Goal: Task Accomplishment & Management: Manage account settings

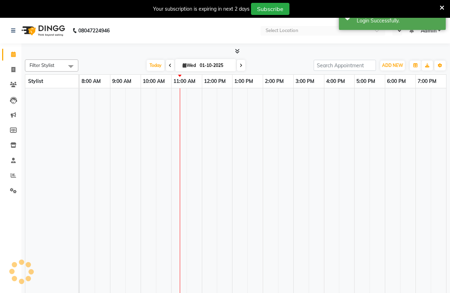
select select "en"
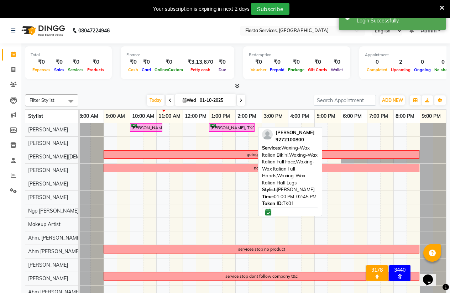
click at [231, 130] on link "Priya shukla, TK01, 01:00 PM-02:45 PM, Waxing-Wax Italian Bikini,Waxing-Wax Ita…" at bounding box center [232, 127] width 46 height 9
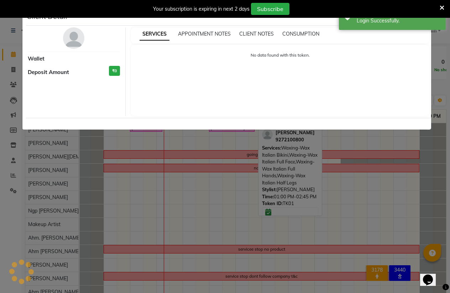
select select "6"
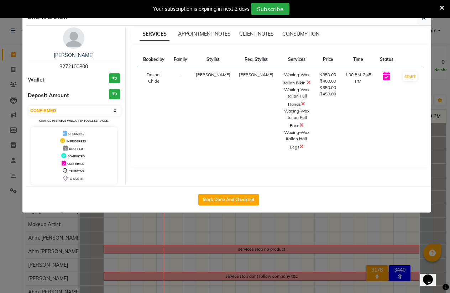
click at [442, 8] on icon at bounding box center [441, 8] width 5 height 6
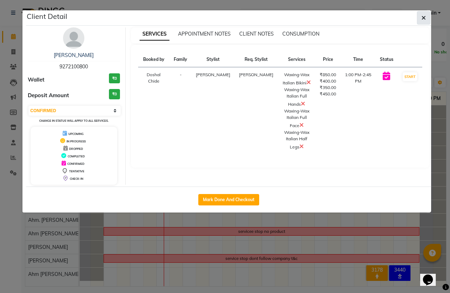
click at [426, 17] on button "button" at bounding box center [423, 18] width 14 height 14
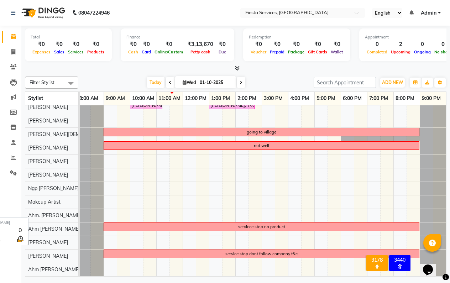
scroll to position [5, 0]
click at [16, 143] on icon at bounding box center [13, 142] width 5 height 5
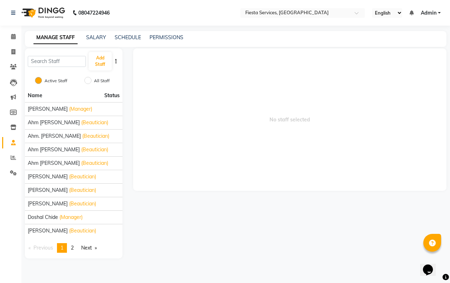
click at [117, 62] on button "button" at bounding box center [115, 61] width 7 height 7
click at [88, 80] on input "All Staff" at bounding box center [87, 80] width 7 height 7
radio input "true"
radio input "false"
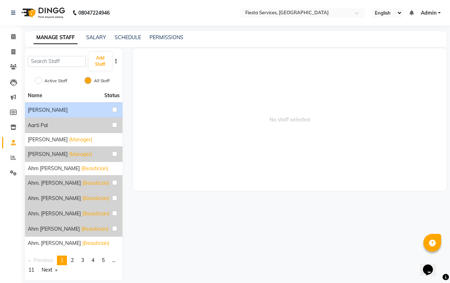
click at [77, 110] on div "Aarti Narayana" at bounding box center [74, 109] width 92 height 9
click at [114, 108] on input "checkbox" at bounding box center [114, 109] width 5 height 5
checkbox input "true"
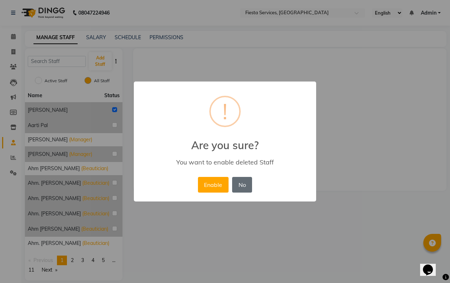
click at [240, 186] on button "No" at bounding box center [242, 185] width 20 height 16
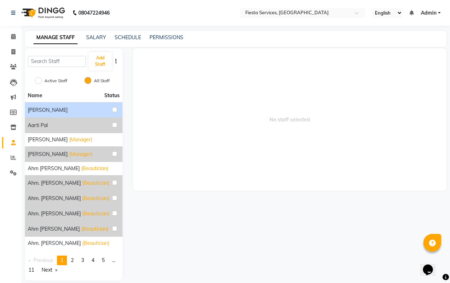
click at [50, 112] on span "Aarti Narayana" at bounding box center [48, 109] width 40 height 7
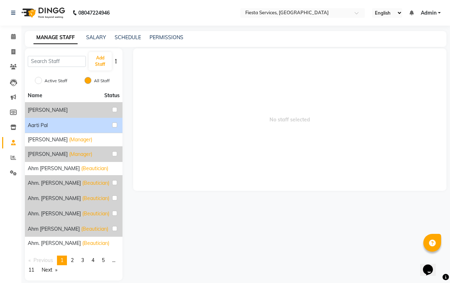
click at [44, 127] on span "Aarti Pal" at bounding box center [38, 125] width 20 height 7
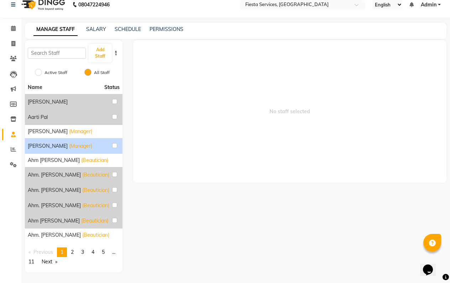
scroll to position [8, 0]
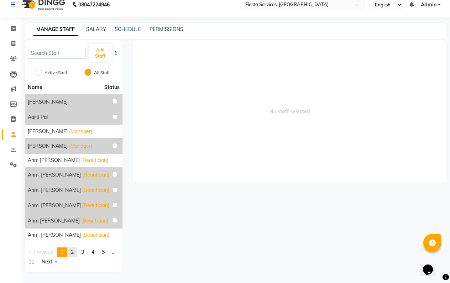
click at [76, 252] on link "page 2" at bounding box center [72, 252] width 10 height 10
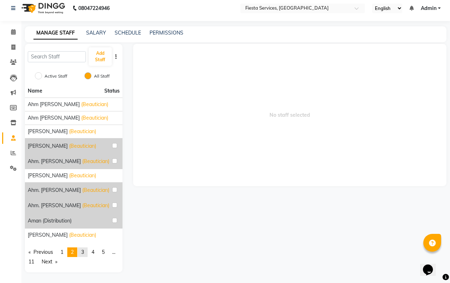
click at [84, 253] on span "3" at bounding box center [82, 252] width 3 height 6
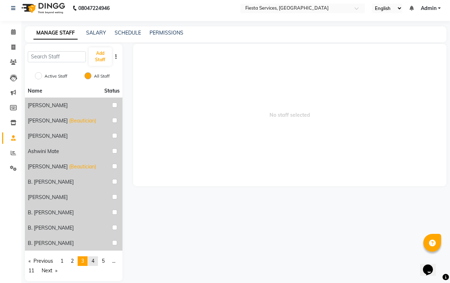
click at [93, 260] on span "4" at bounding box center [92, 260] width 3 height 6
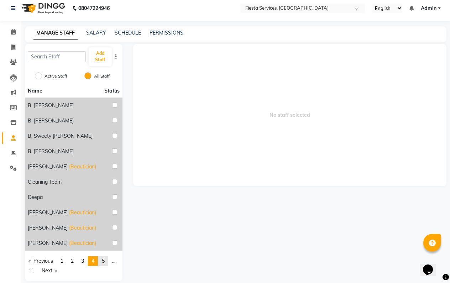
click at [105, 261] on span "5" at bounding box center [103, 260] width 3 height 6
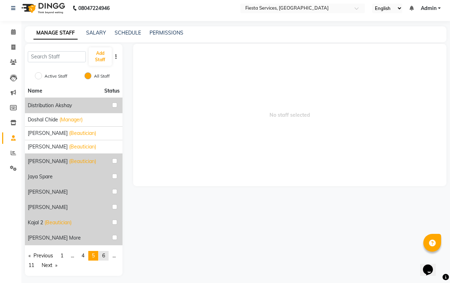
click at [108, 256] on link "page 6" at bounding box center [104, 256] width 10 height 10
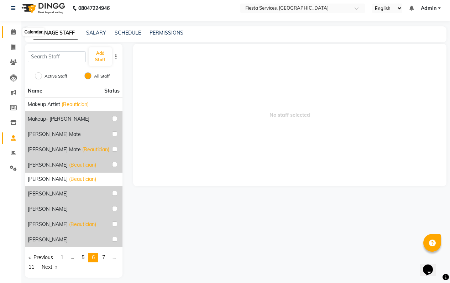
click at [15, 31] on icon at bounding box center [13, 31] width 5 height 5
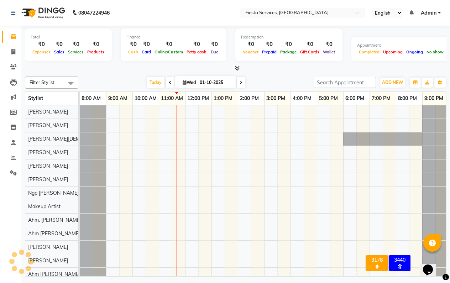
scroll to position [0, 2]
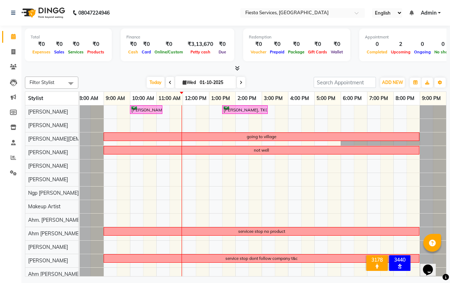
click at [239, 81] on icon at bounding box center [240, 82] width 3 height 4
type input "02-10-2025"
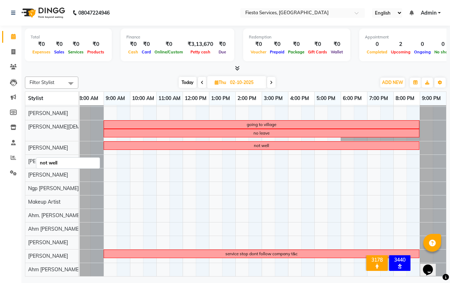
scroll to position [12, 2]
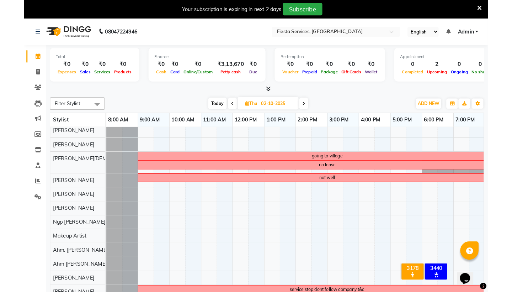
scroll to position [3, 0]
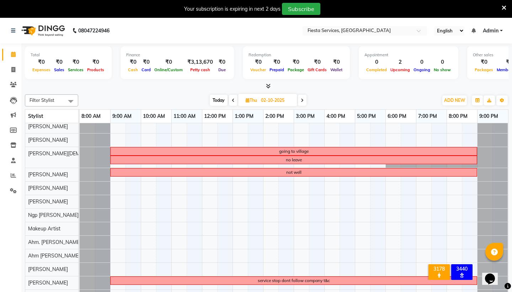
click at [232, 101] on icon at bounding box center [233, 100] width 3 height 4
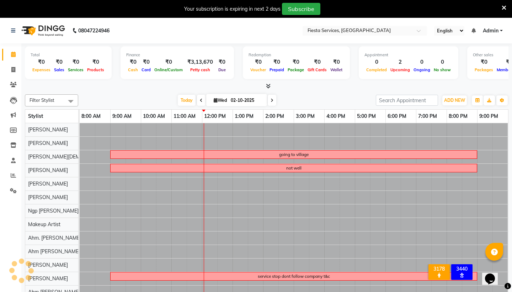
type input "01-10-2025"
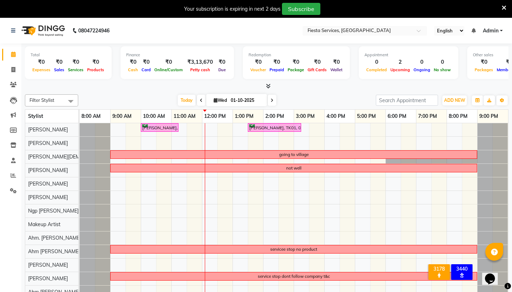
scroll to position [0, 0]
